Goal: Task Accomplishment & Management: Complete application form

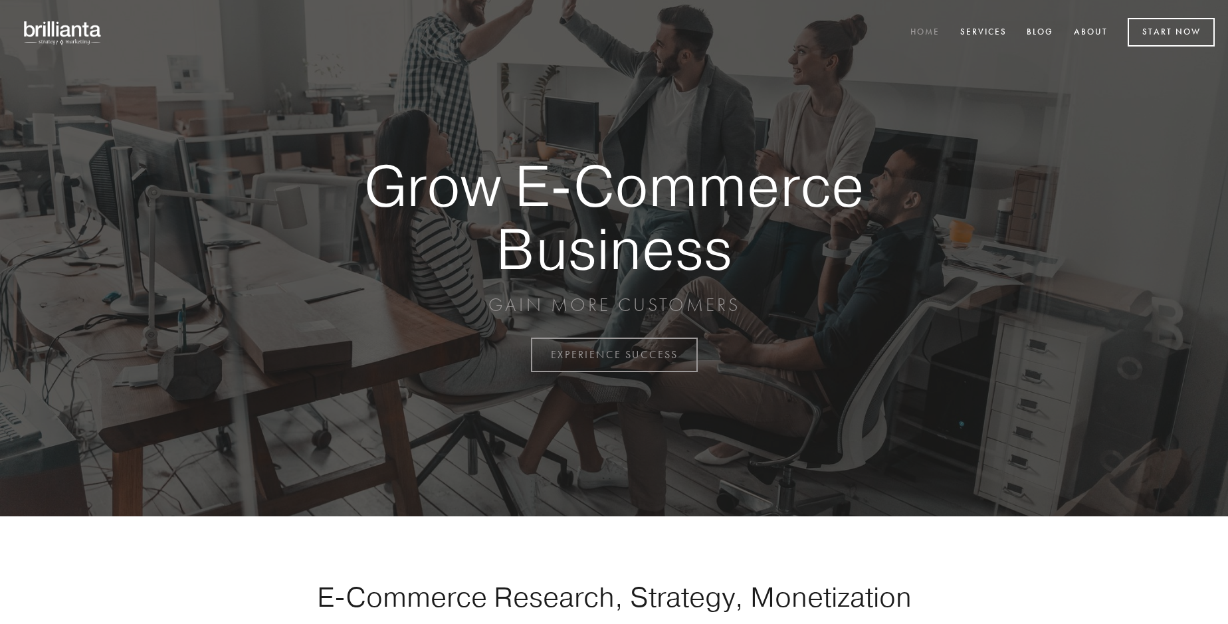
scroll to position [3482, 0]
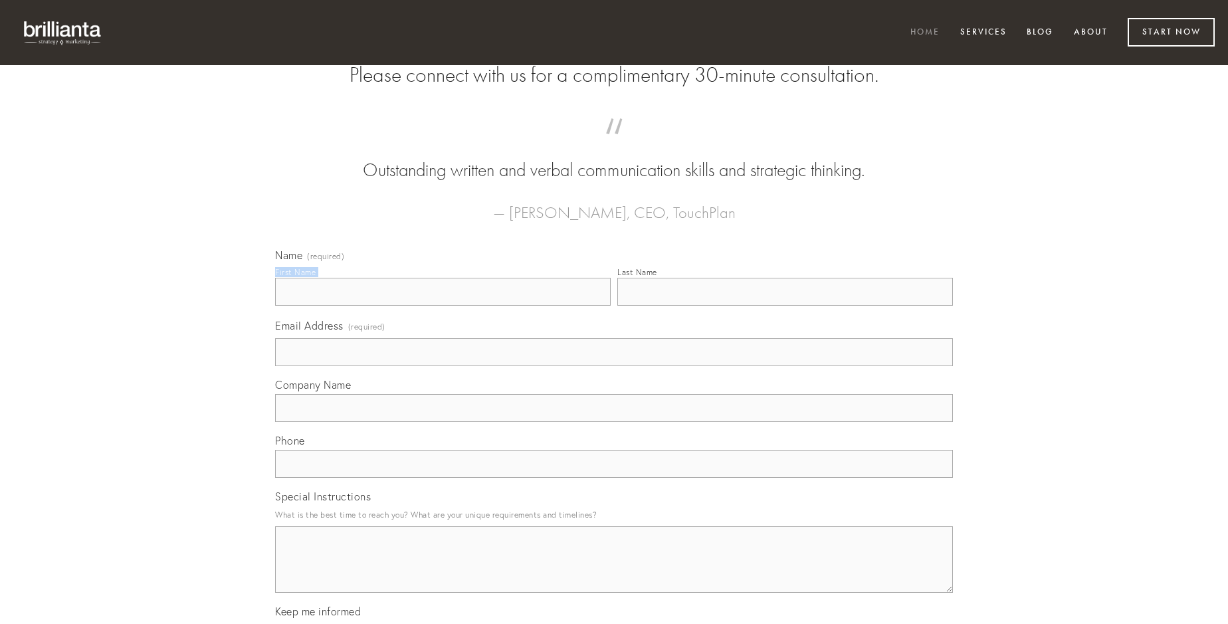
type input "[PERSON_NAME]"
click at [784, 306] on input "Last Name" at bounding box center [784, 292] width 335 height 28
type input "[PERSON_NAME]"
click at [614, 366] on input "Email Address (required)" at bounding box center [614, 352] width 678 height 28
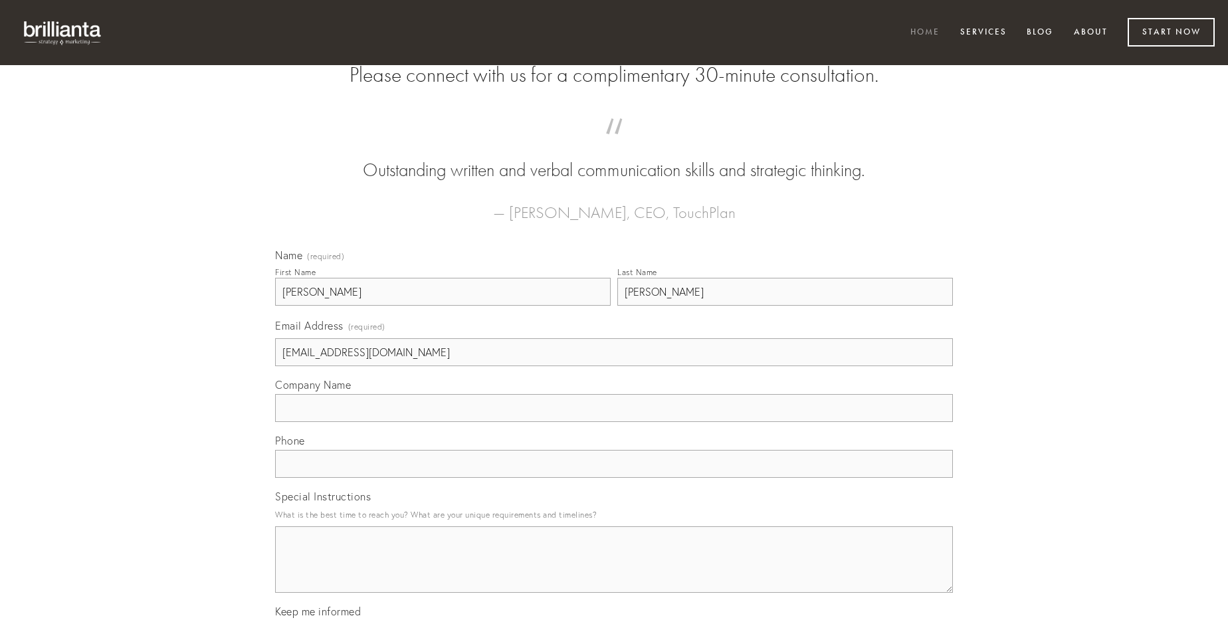
type input "[EMAIL_ADDRESS][DOMAIN_NAME]"
click at [614, 422] on input "Company Name" at bounding box center [614, 408] width 678 height 28
type input "triduana"
click at [614, 478] on input "text" at bounding box center [614, 464] width 678 height 28
click at [614, 571] on textarea "Special Instructions" at bounding box center [614, 559] width 678 height 66
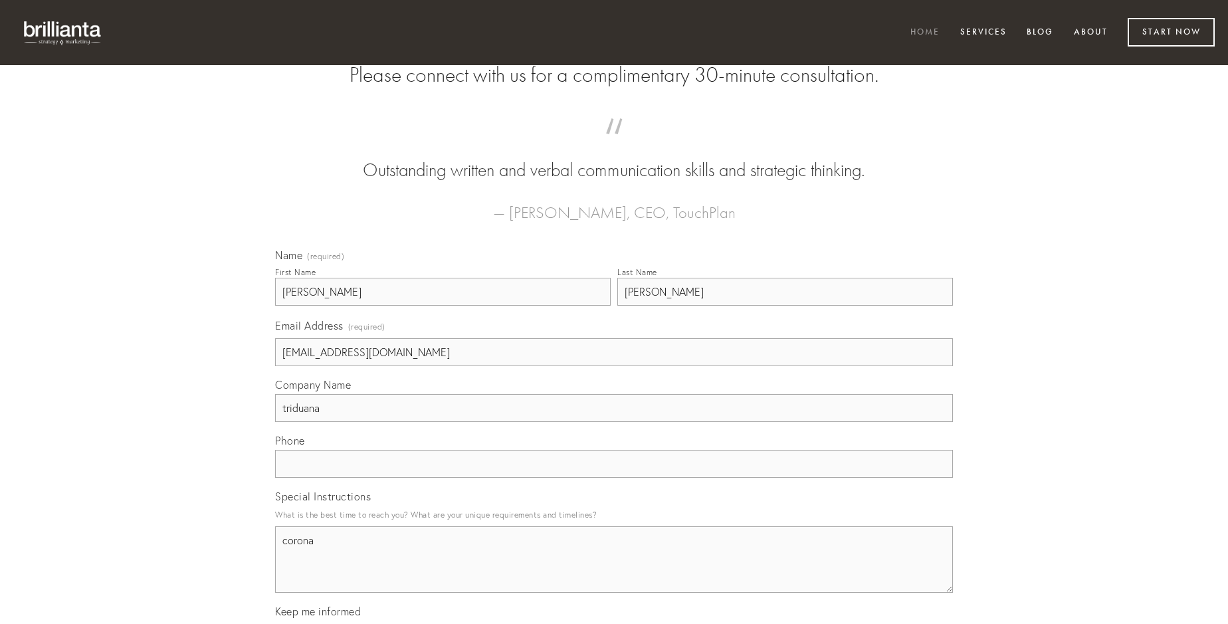
type textarea "corona"
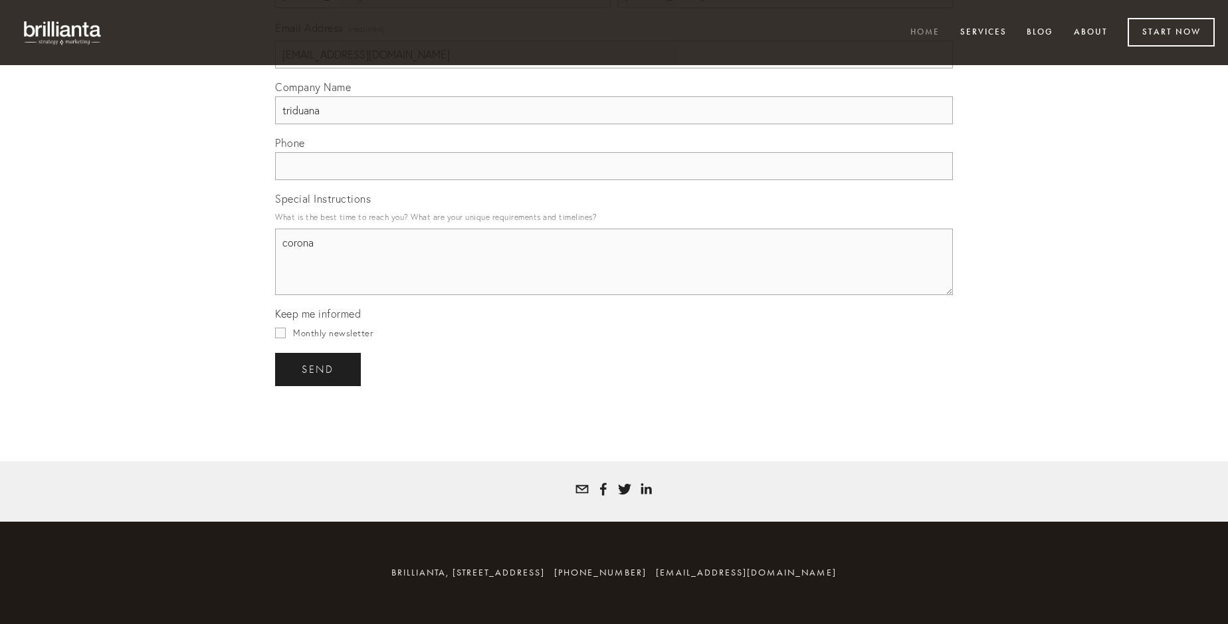
click at [319, 369] on span "send" at bounding box center [318, 369] width 33 height 12
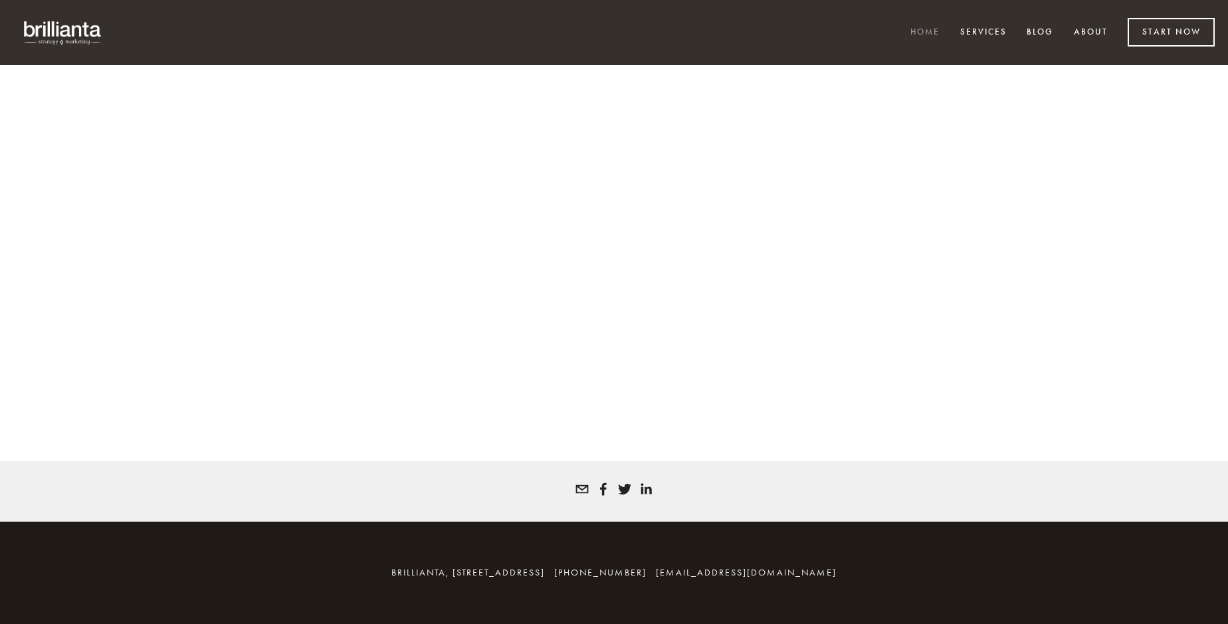
scroll to position [3464, 0]
